Goal: Communication & Community: Answer question/provide support

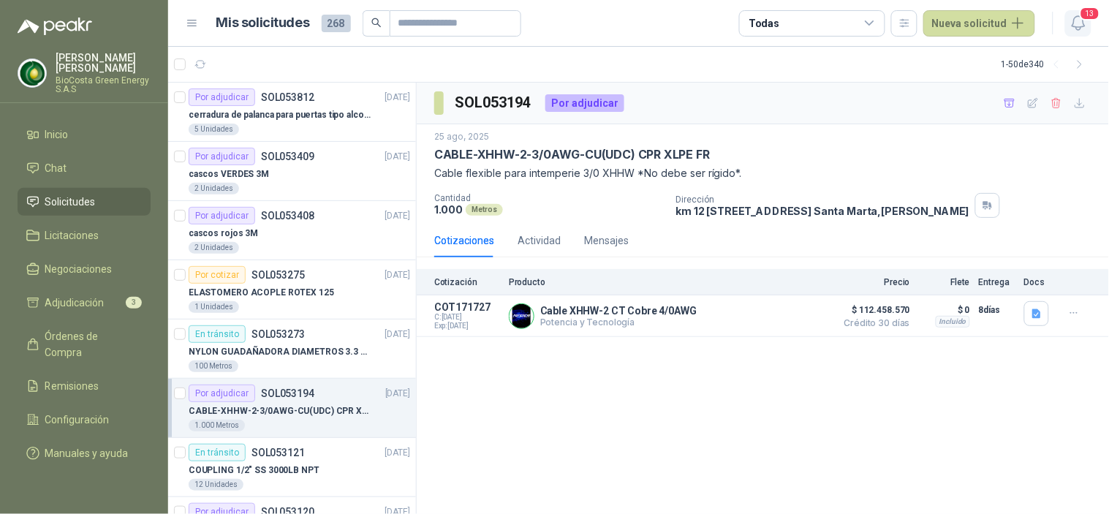
click at [1072, 20] on icon "button" at bounding box center [1078, 23] width 18 height 18
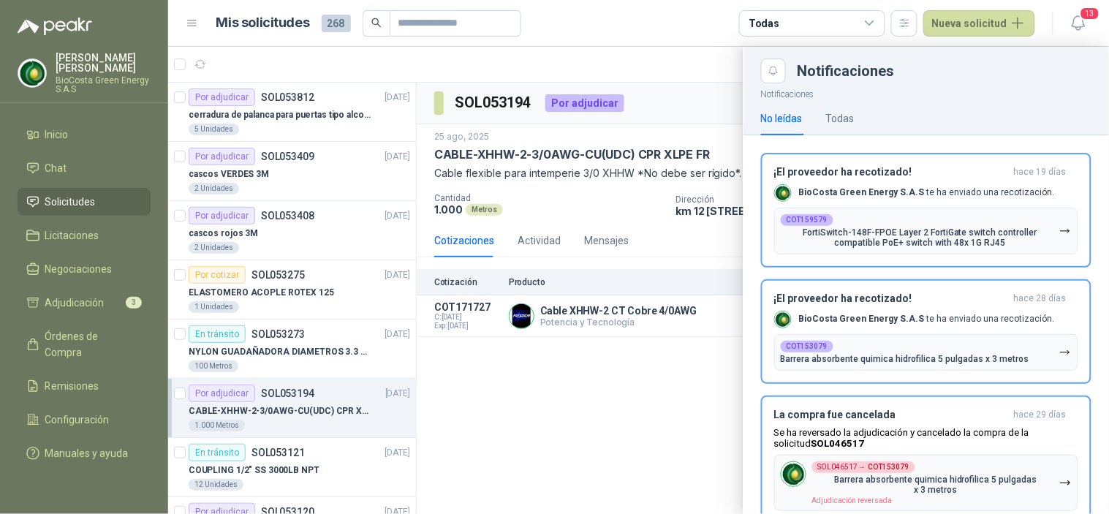
click at [604, 414] on div at bounding box center [638, 280] width 941 height 467
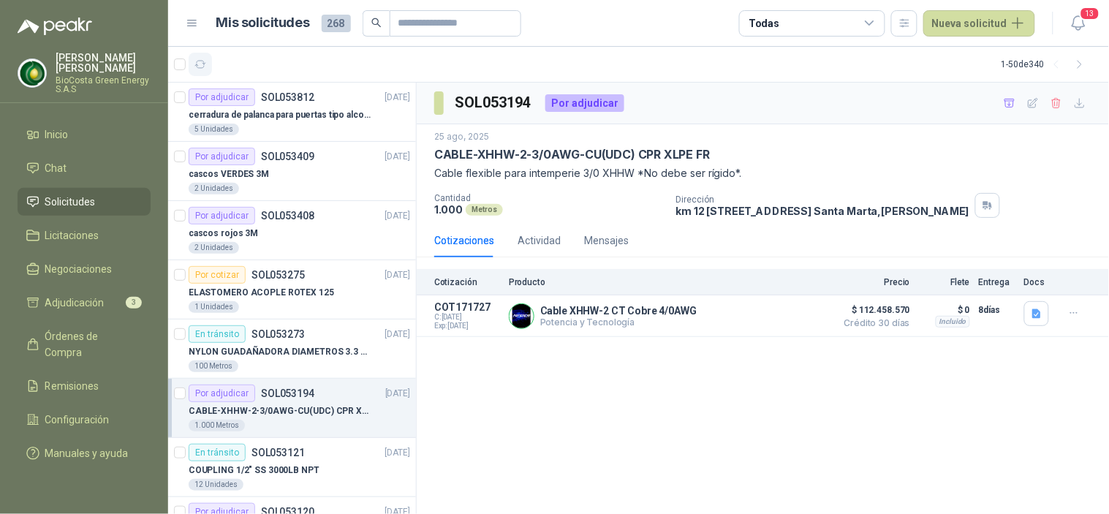
click at [201, 67] on icon "button" at bounding box center [200, 64] width 12 height 12
click at [1070, 22] on icon "button" at bounding box center [1078, 23] width 18 height 18
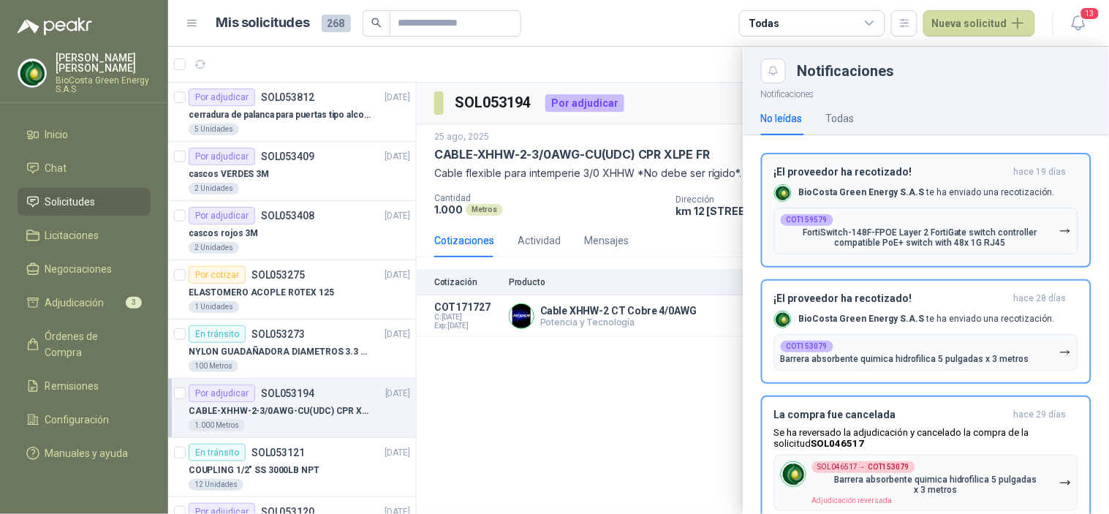
click at [947, 178] on div "¡El proveedor ha recotizado! [DATE] BioCosta [PERSON_NAME] Energy S.A.S te ha e…" at bounding box center [926, 210] width 304 height 88
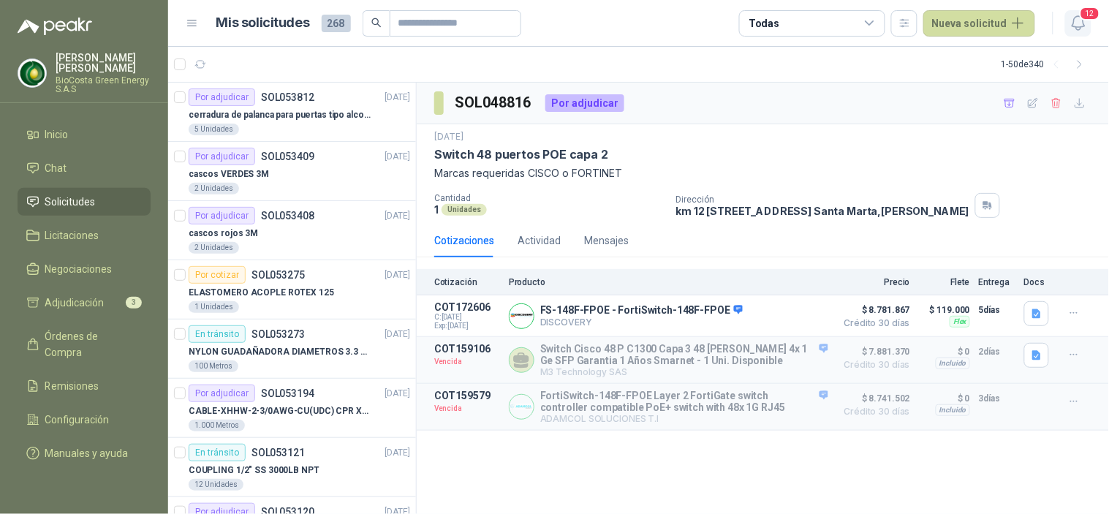
click at [1080, 18] on icon "button" at bounding box center [1078, 23] width 18 height 18
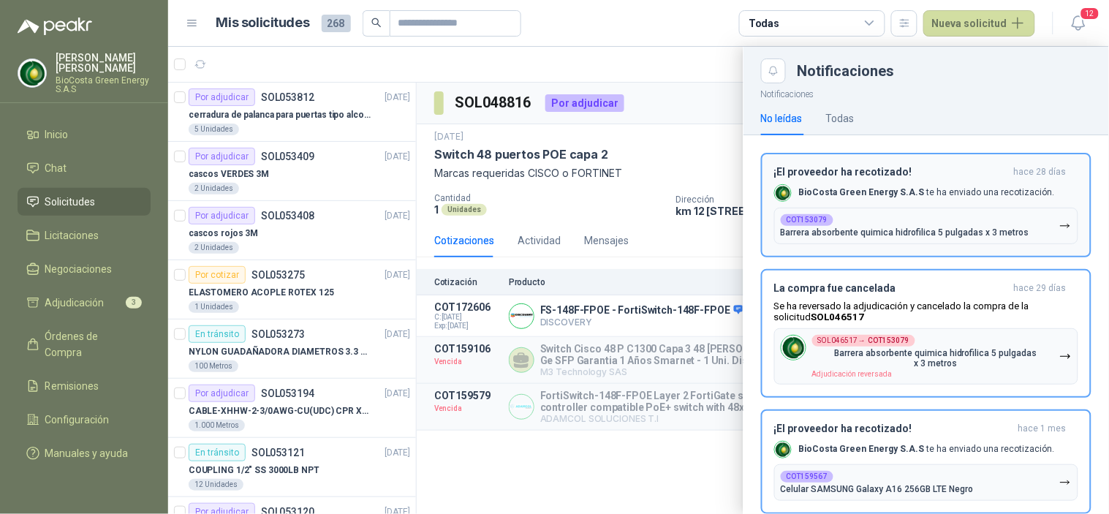
click at [901, 181] on div "¡El proveedor ha recotizado! [DATE] BioCosta [PERSON_NAME] Energy S.A.S te ha e…" at bounding box center [926, 205] width 304 height 78
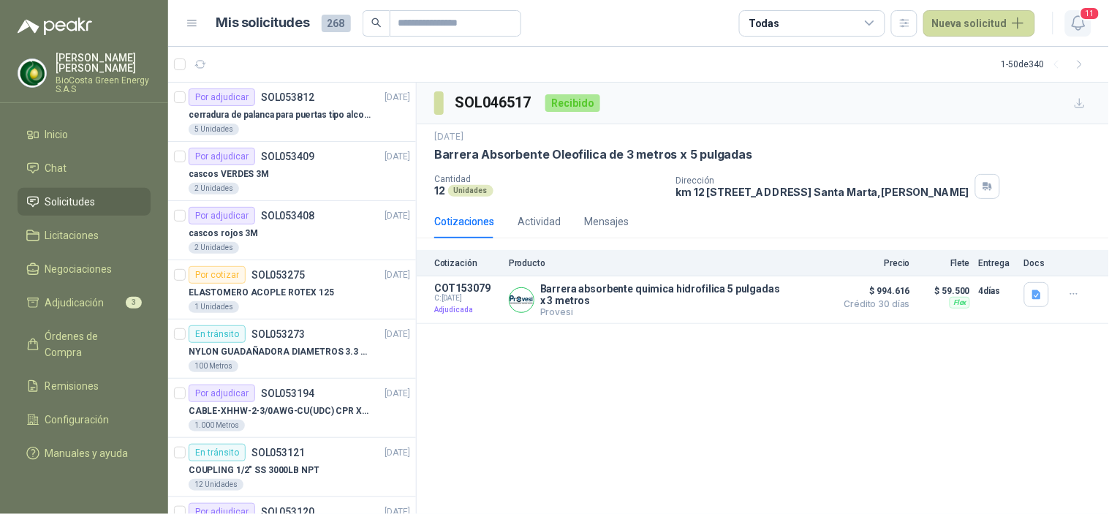
click at [1075, 17] on icon "button" at bounding box center [1078, 23] width 12 height 14
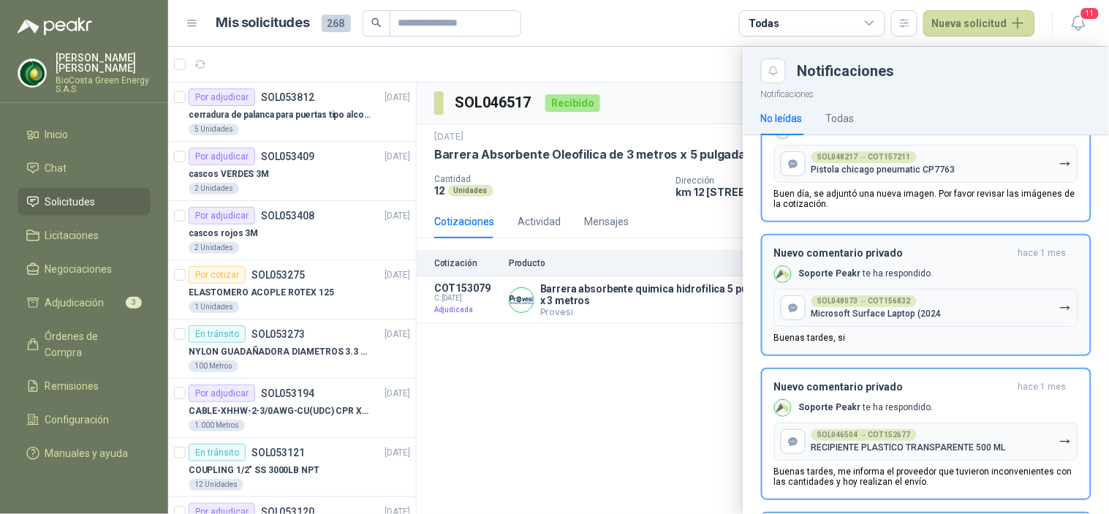
scroll to position [1139, 0]
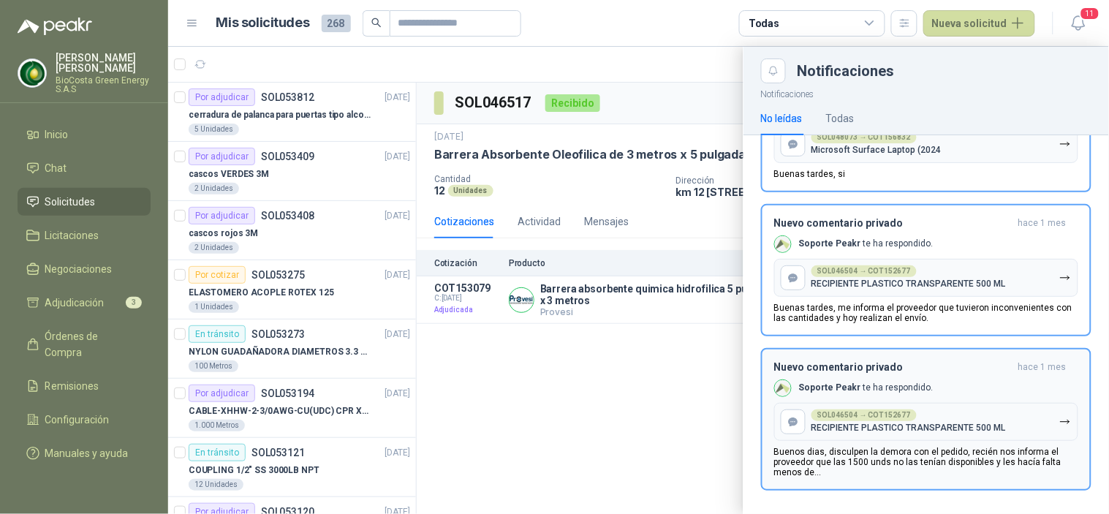
click at [909, 370] on div "Nuevo comentario privado [DATE] Soporte Peakr te ha respondido. SOL046504 → COT…" at bounding box center [926, 419] width 304 height 116
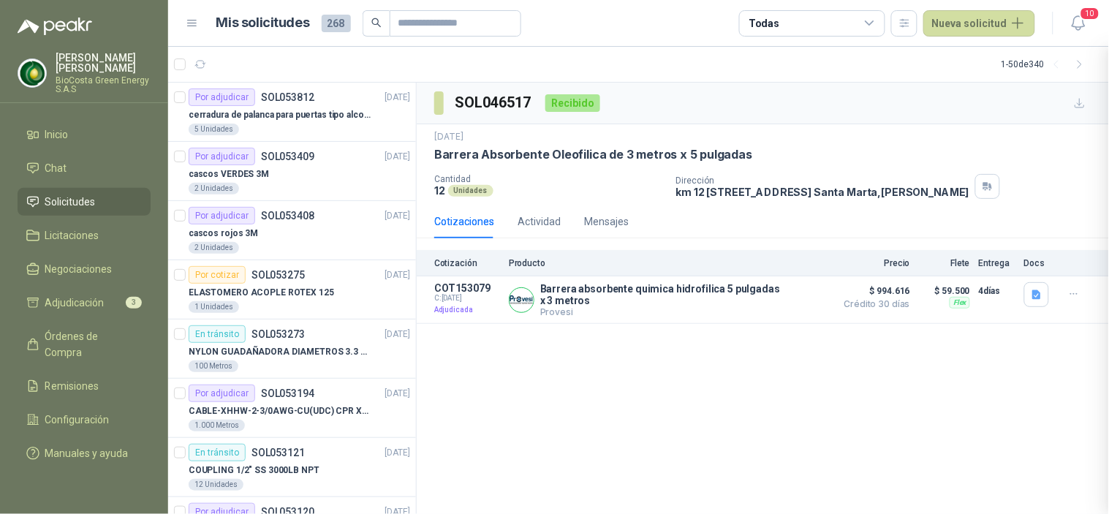
scroll to position [985, 0]
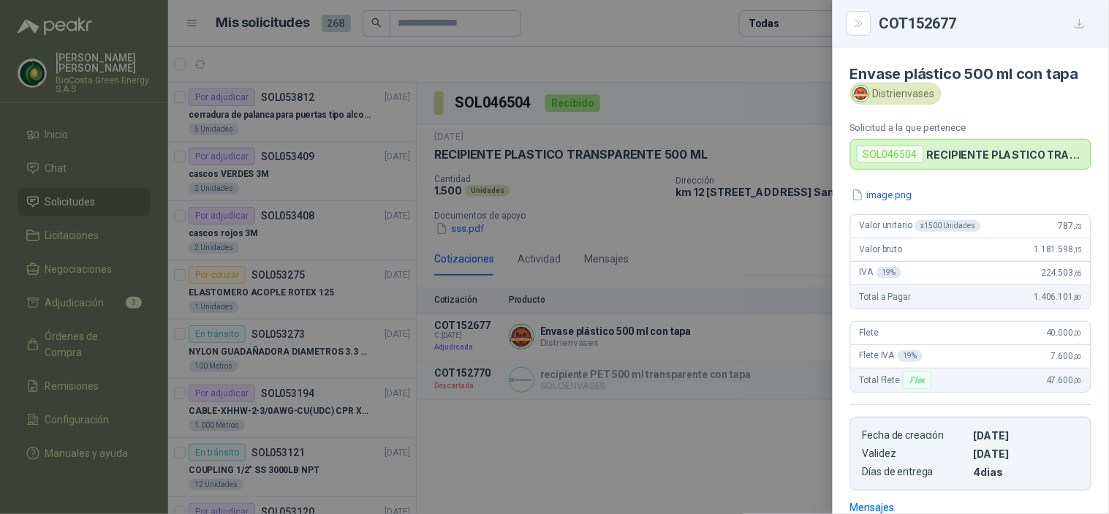
click at [1087, 20] on div "COT152677" at bounding box center [970, 23] width 241 height 23
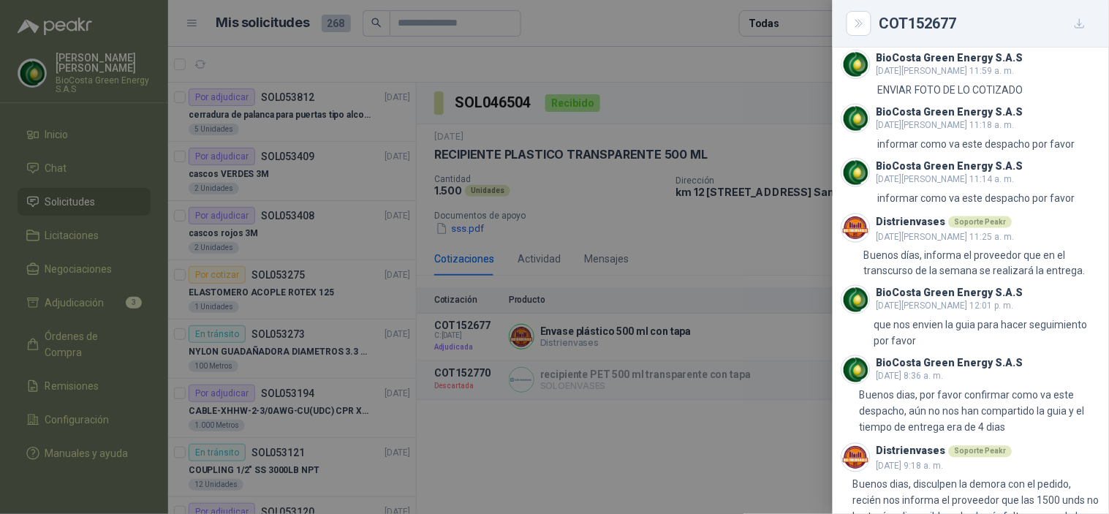
click at [763, 327] on div at bounding box center [554, 257] width 1109 height 514
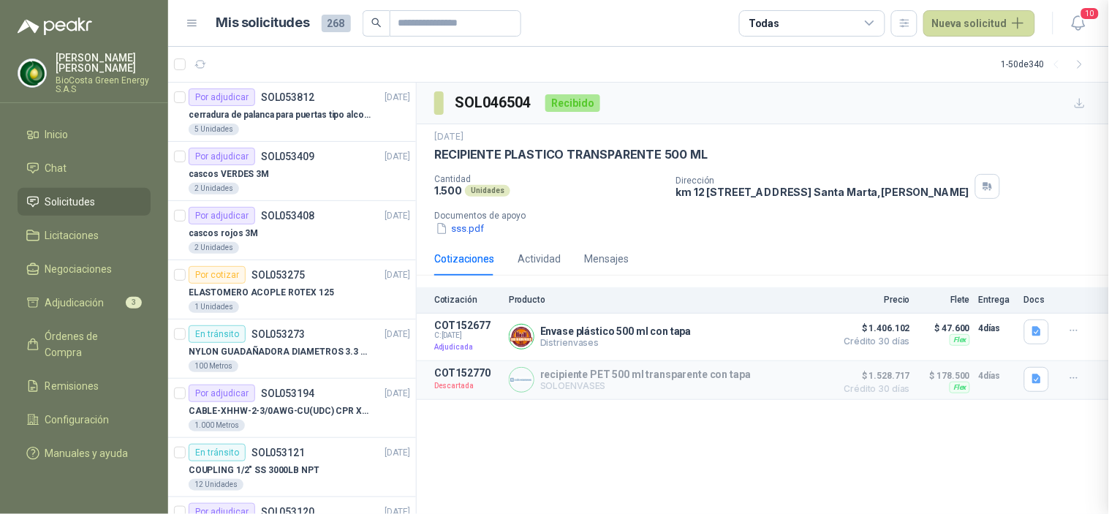
scroll to position [820, 0]
click at [1092, 26] on header "Mis solicitudes 268 Todas Nueva solicitud 10" at bounding box center [638, 23] width 941 height 47
drag, startPoint x: 1078, startPoint y: 26, endPoint x: 1064, endPoint y: 35, distance: 17.0
click at [1078, 26] on icon "button" at bounding box center [1078, 23] width 18 height 18
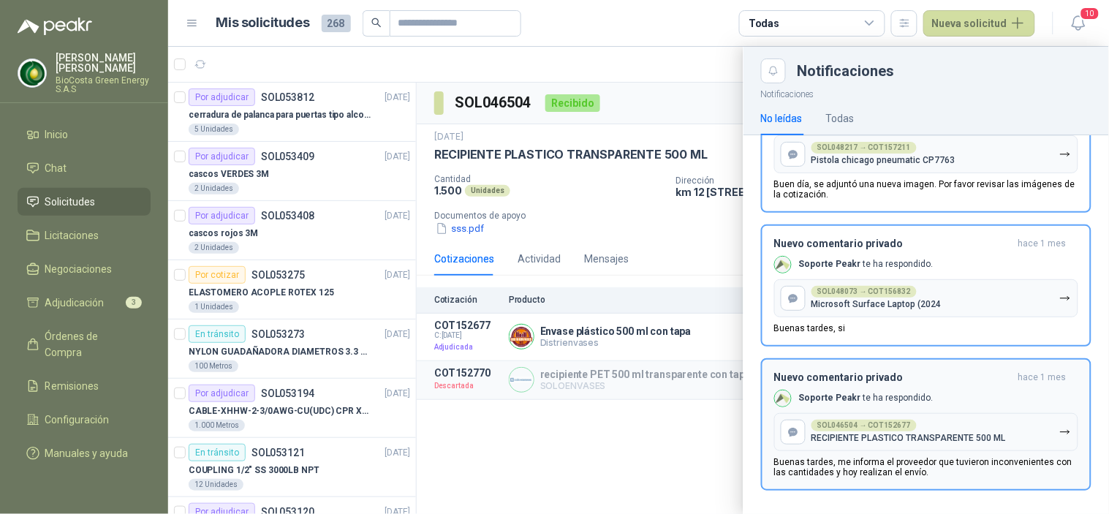
click at [850, 377] on h3 "Nuevo comentario privado" at bounding box center [893, 377] width 238 height 12
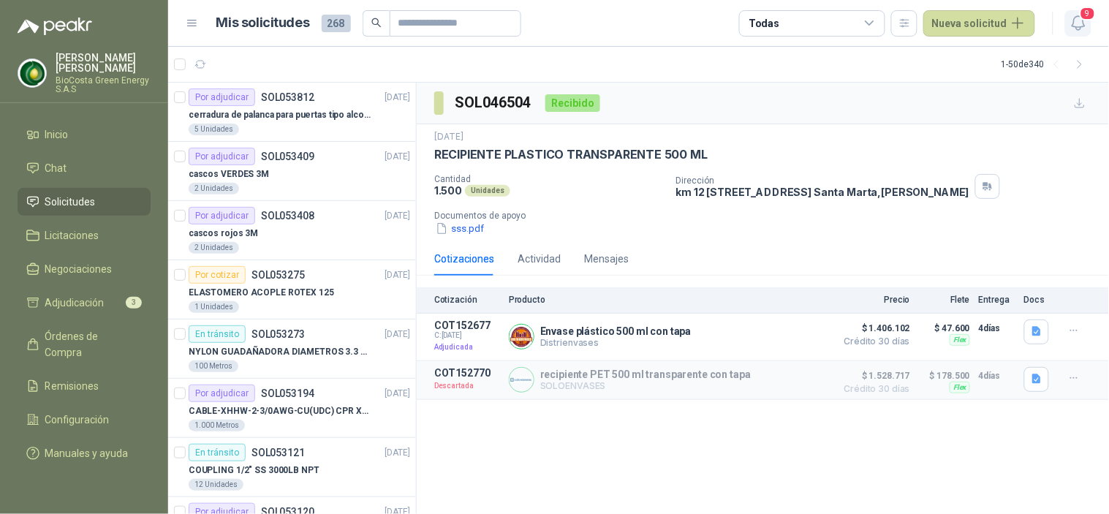
click at [1086, 13] on span "9" at bounding box center [1088, 14] width 16 height 14
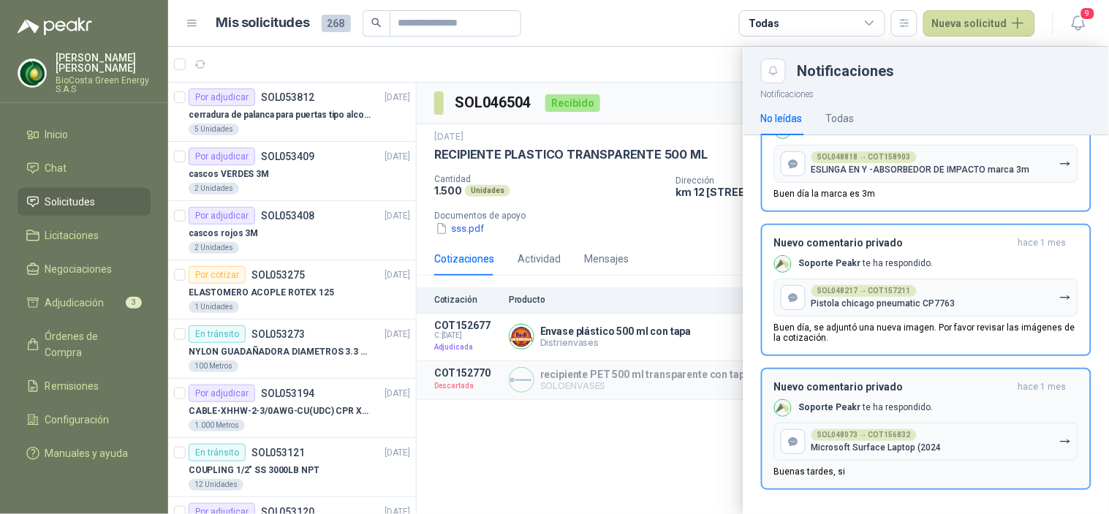
click at [866, 392] on div "Nuevo comentario privado [DATE] Soporte Peakr te ha respondido. SOL048073 → COT…" at bounding box center [926, 429] width 304 height 96
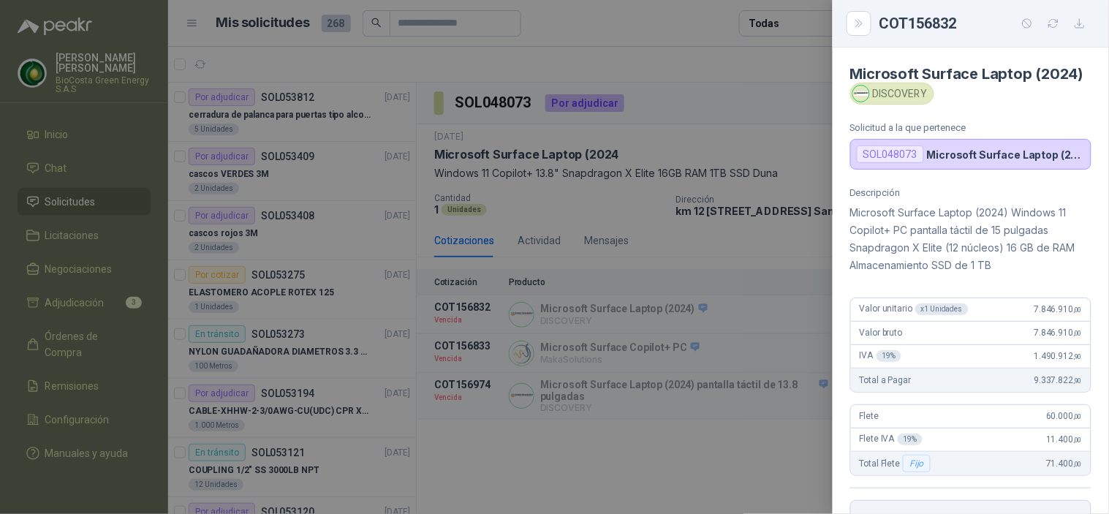
scroll to position [303, 0]
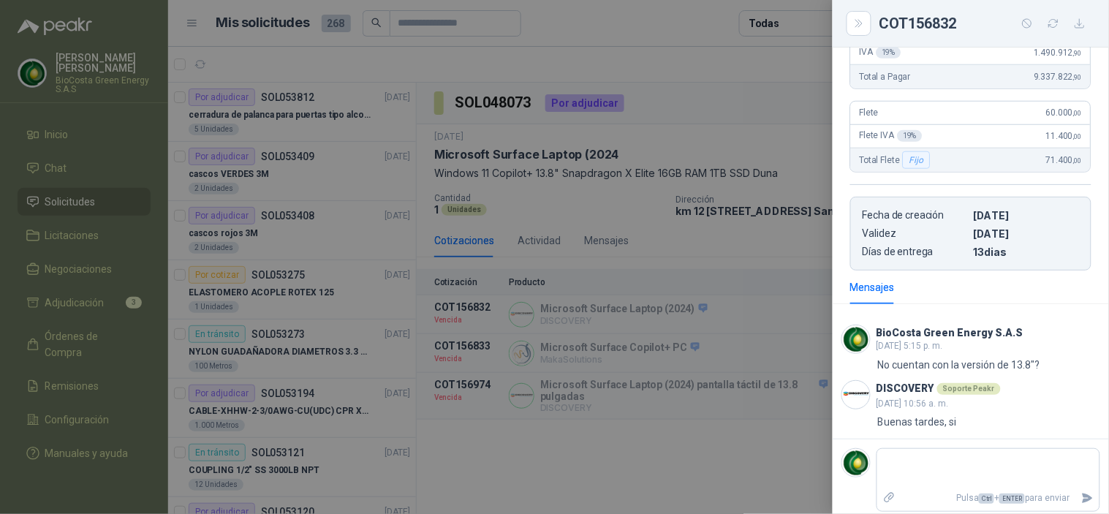
click at [612, 340] on div at bounding box center [554, 257] width 1109 height 514
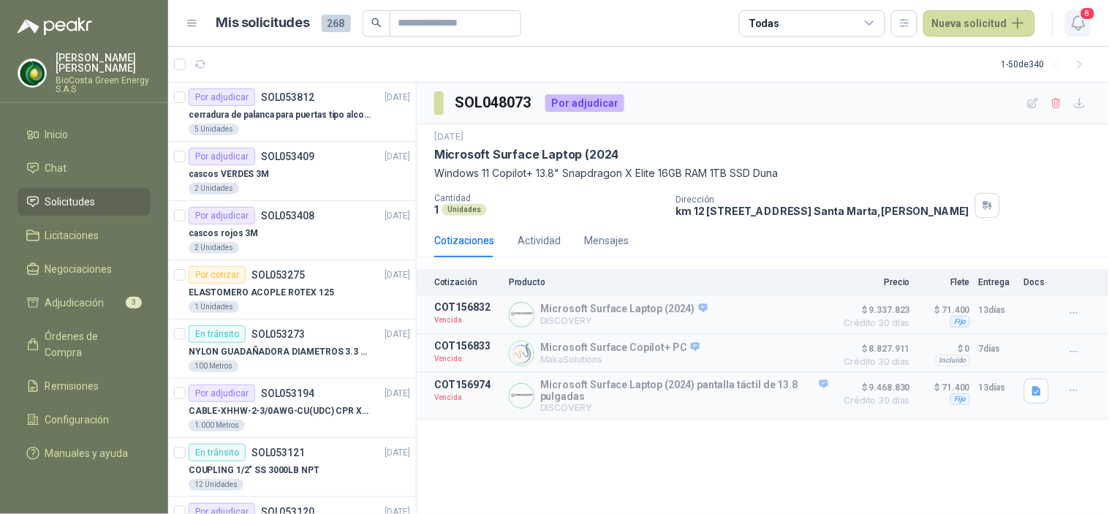
click at [1072, 24] on icon "button" at bounding box center [1078, 23] width 12 height 14
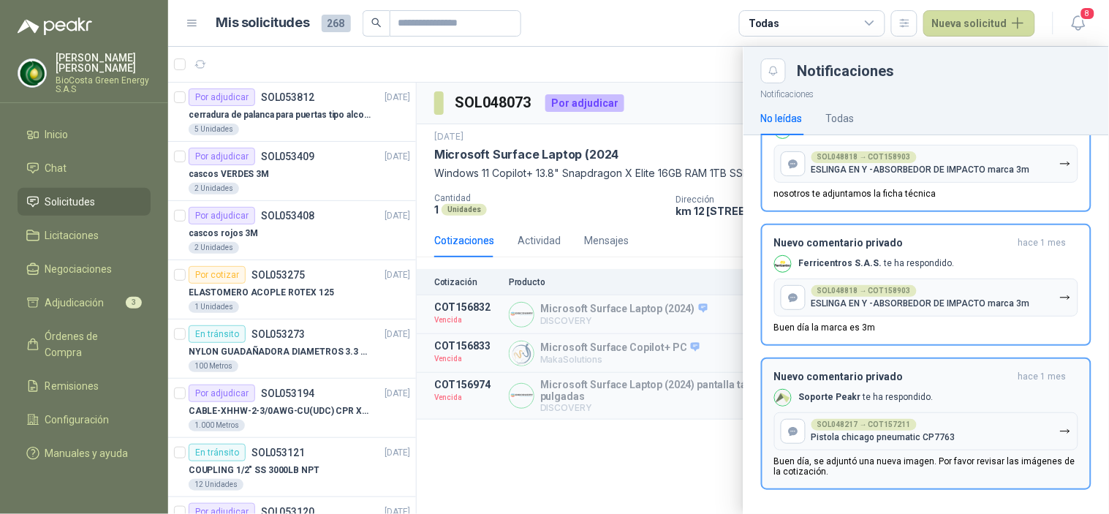
click at [868, 391] on p "Soporte Peakr te ha respondido." at bounding box center [866, 397] width 135 height 12
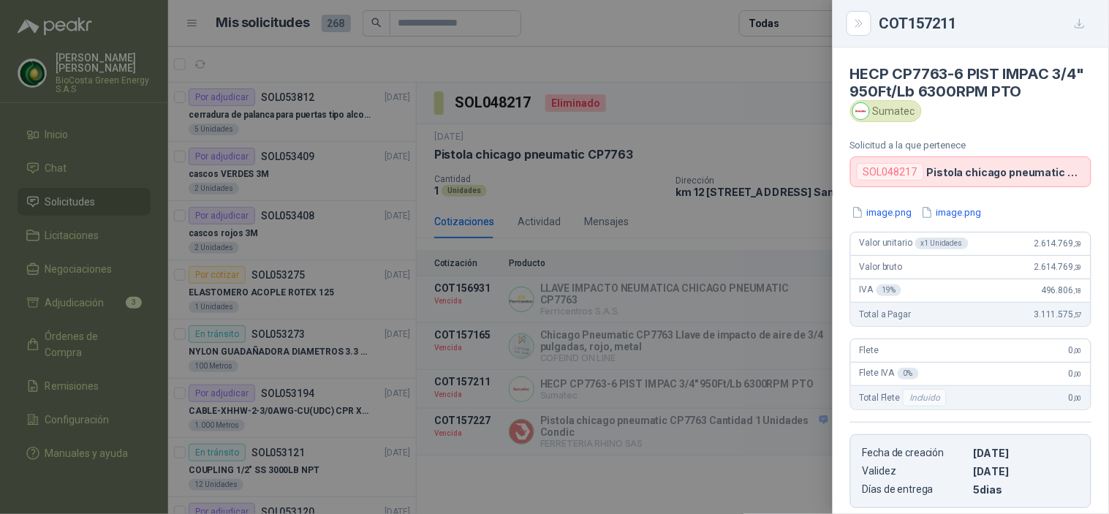
click at [760, 231] on div at bounding box center [554, 257] width 1109 height 514
